Goal: Task Accomplishment & Management: Manage account settings

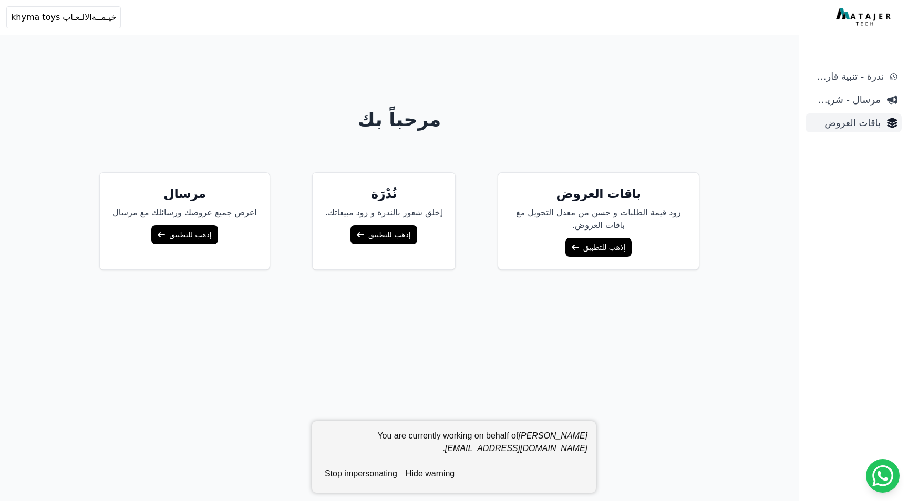
click at [852, 131] on link "باقات العروض" at bounding box center [853, 122] width 96 height 19
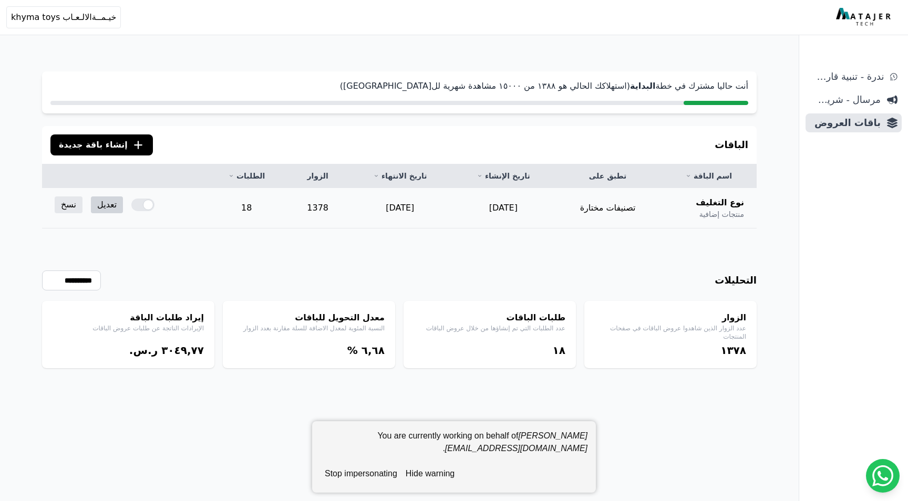
click at [103, 205] on link "تعديل" at bounding box center [107, 204] width 32 height 17
drag, startPoint x: 367, startPoint y: 474, endPoint x: 243, endPoint y: 481, distance: 123.6
click at [367, 474] on button "stop impersonating" at bounding box center [360, 473] width 81 height 21
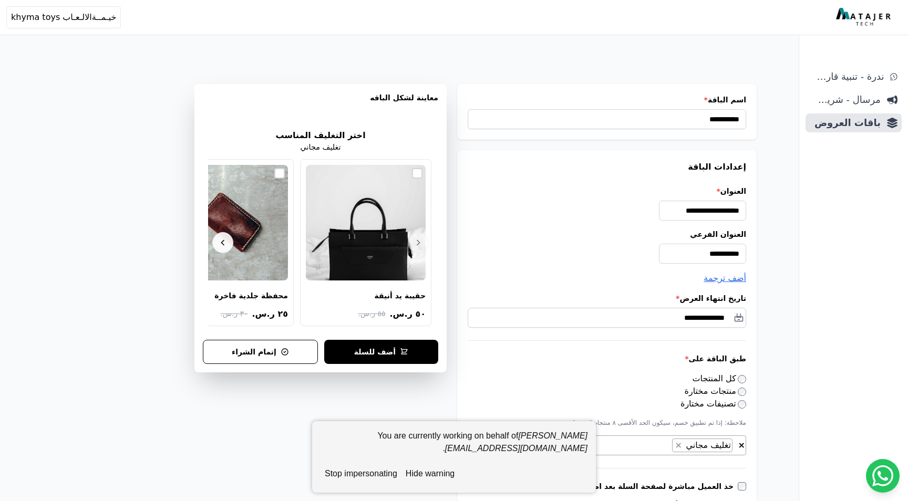
select select "**********"
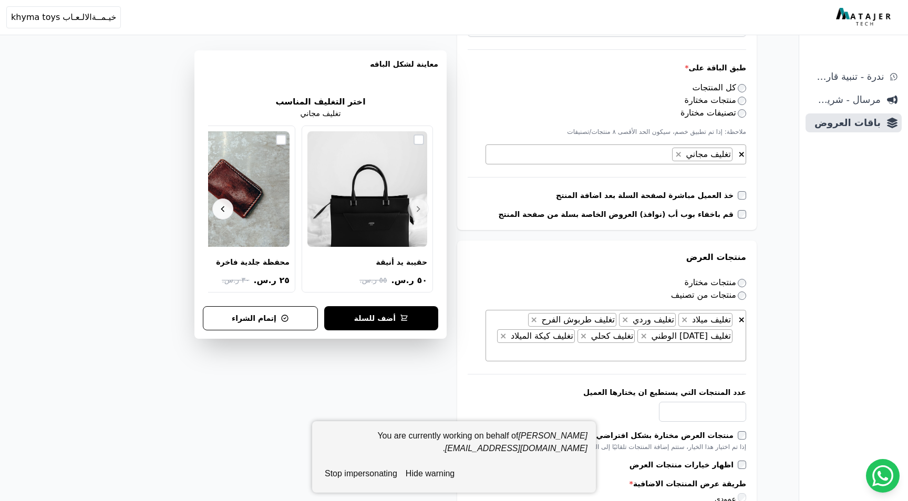
scroll to position [289, 0]
